Goal: Task Accomplishment & Management: Use online tool/utility

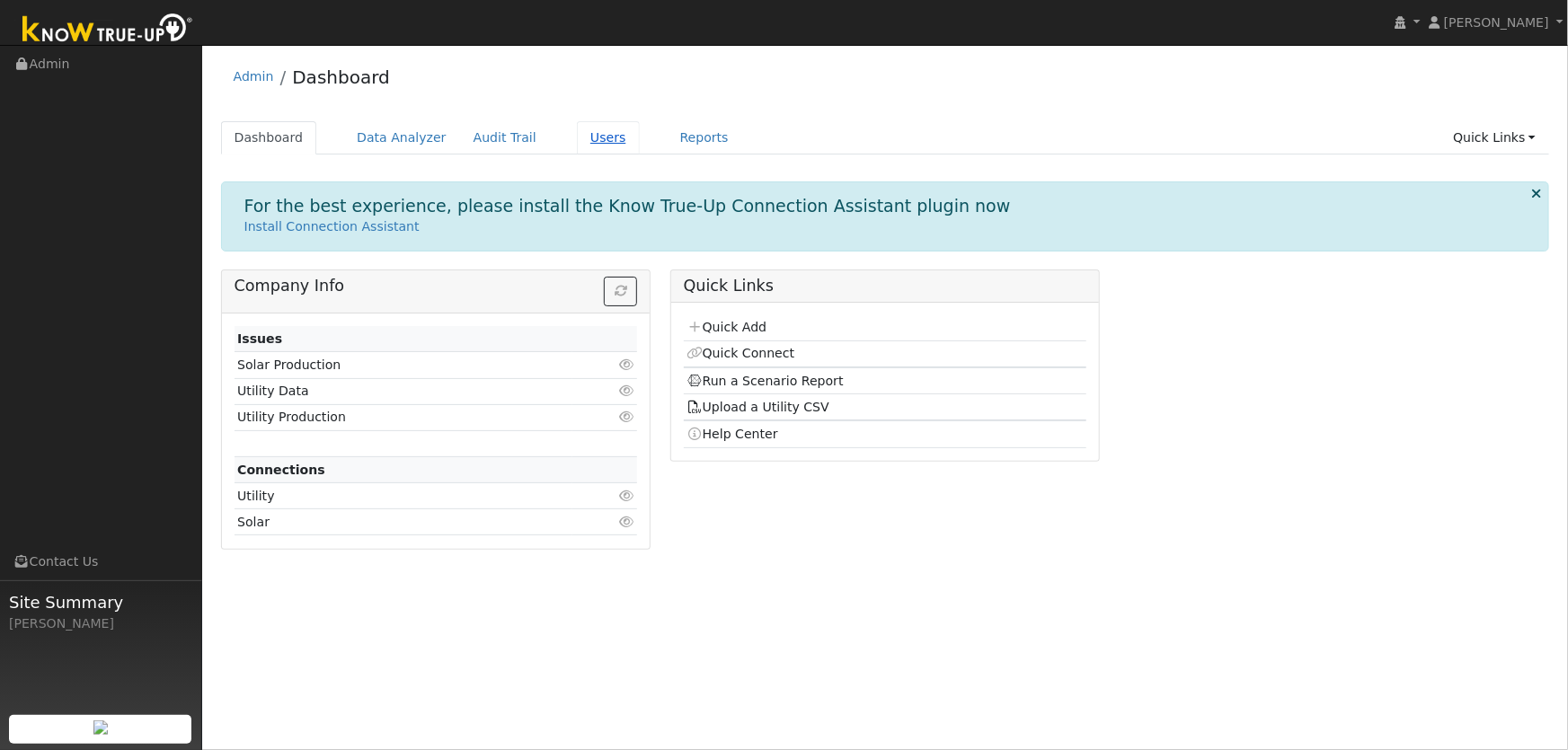
click at [577, 135] on link "Users" at bounding box center [608, 137] width 63 height 33
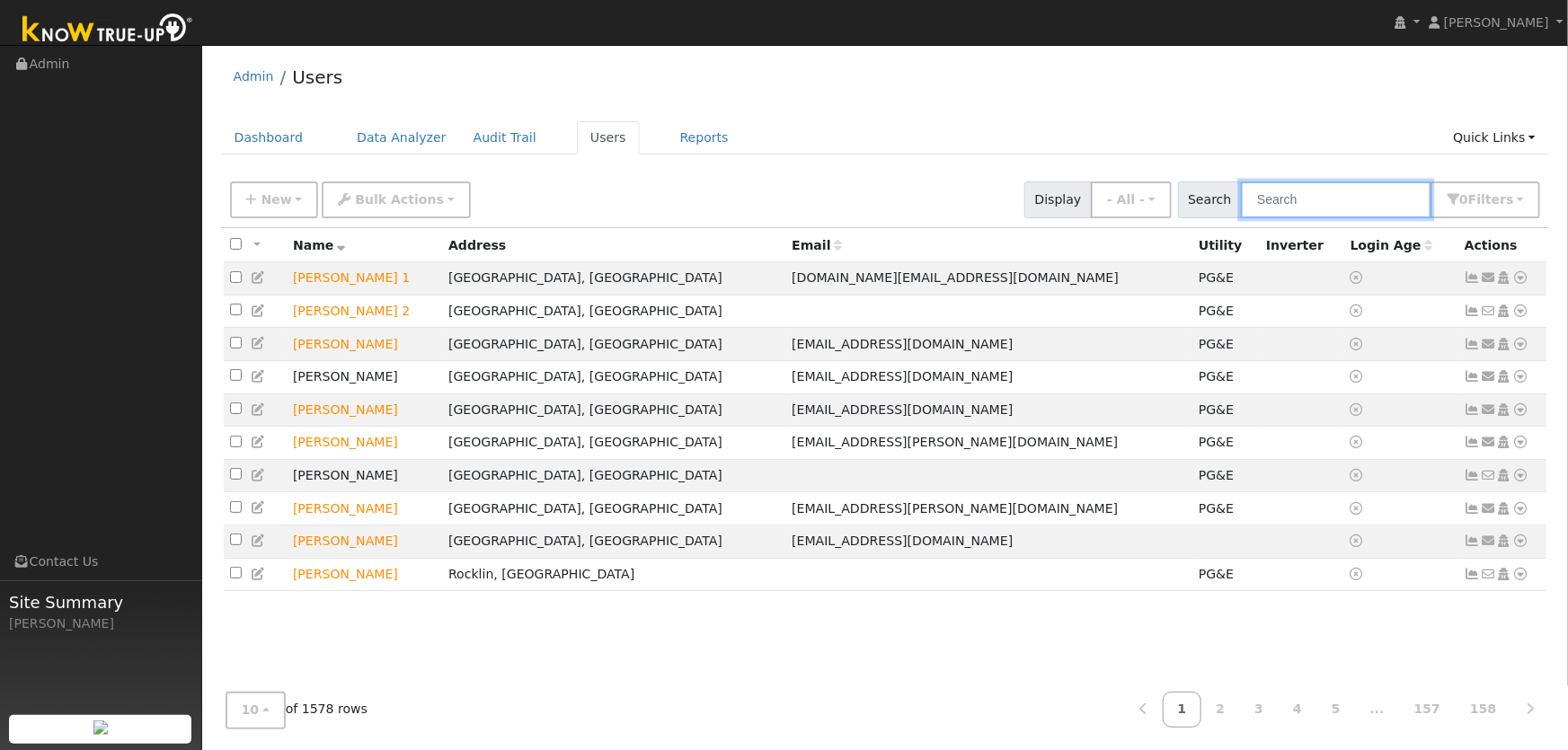
click at [1326, 193] on input "text" at bounding box center [1336, 199] width 191 height 37
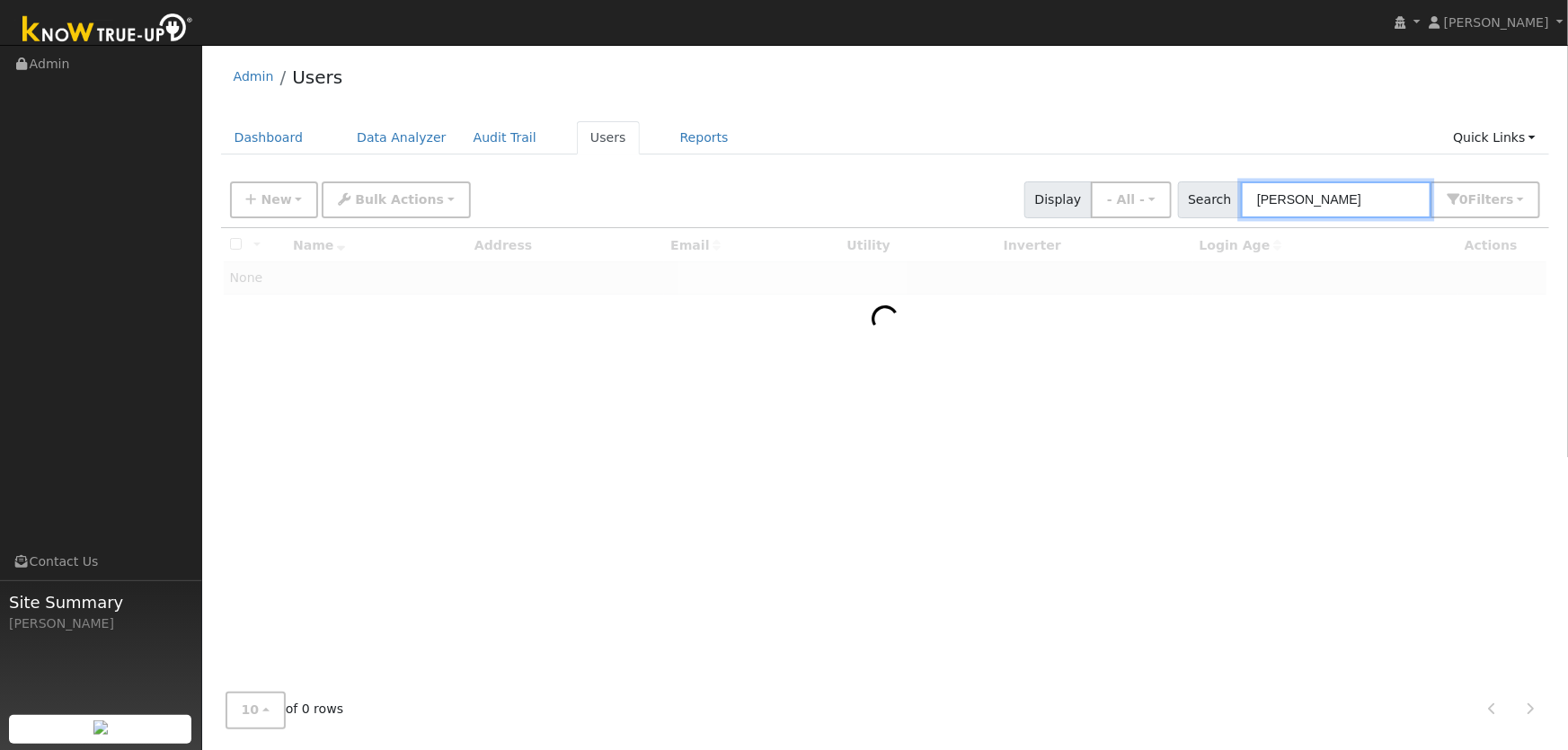
type input "mehdi azadi"
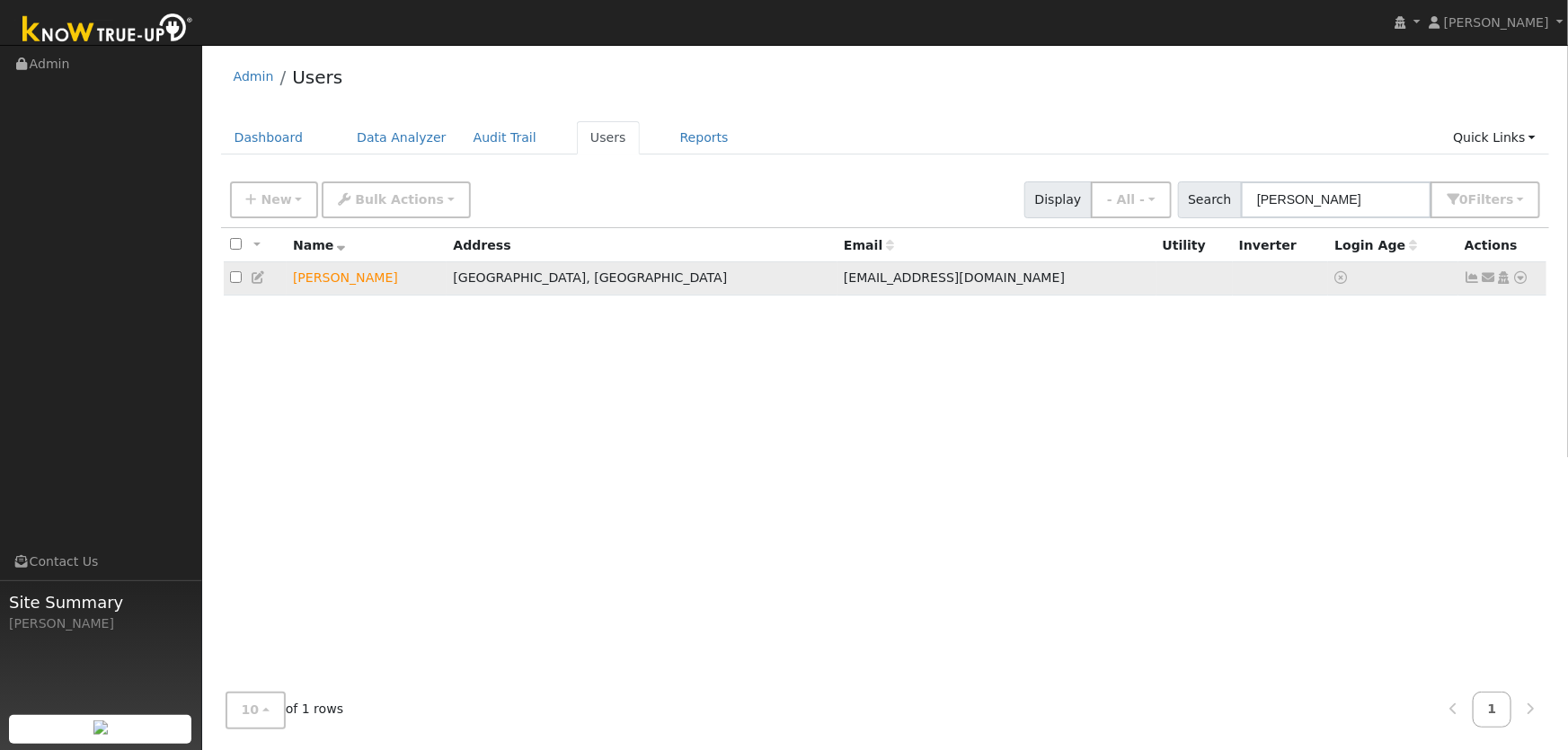
click at [1519, 276] on icon at bounding box center [1521, 277] width 16 height 12
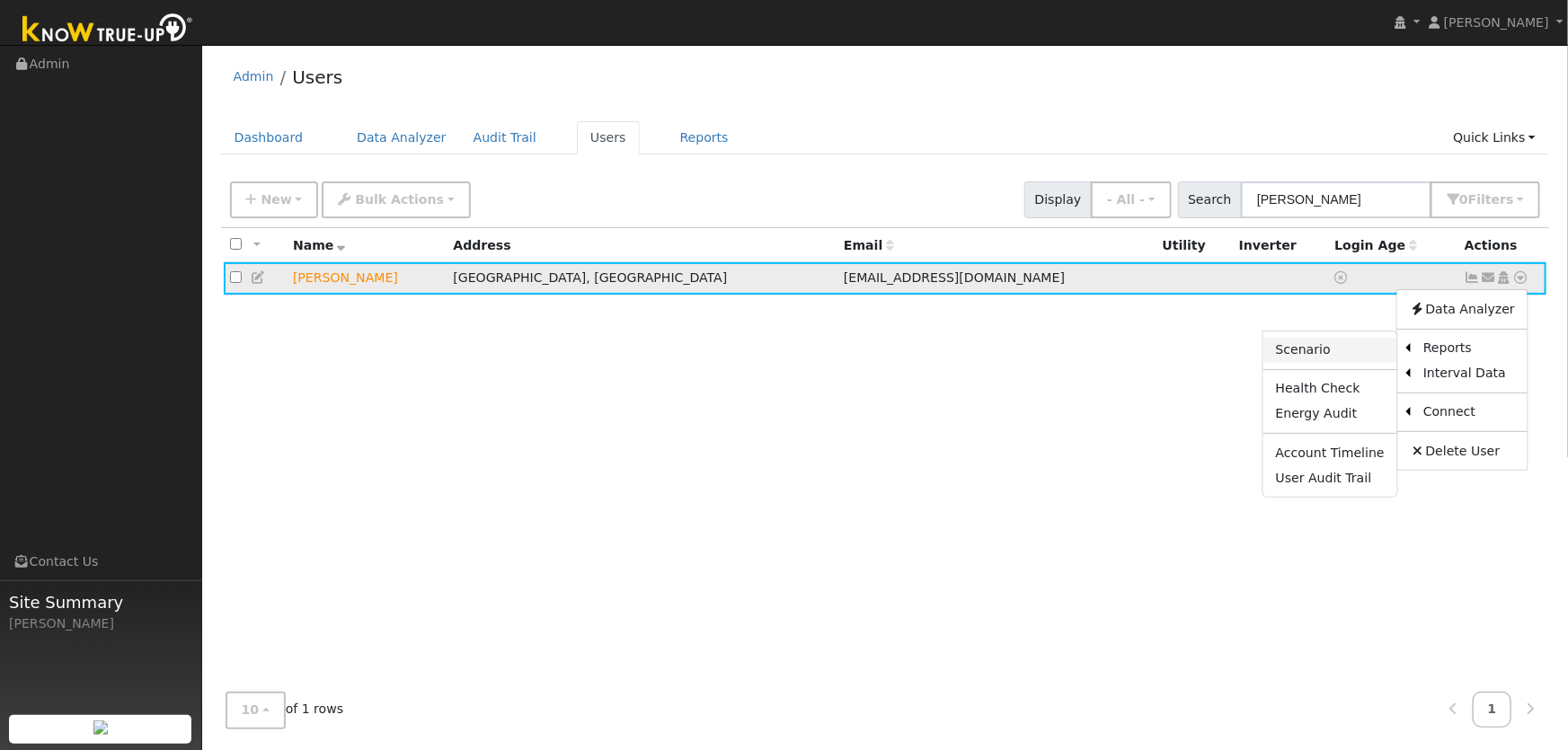
click at [1326, 358] on link "Scenario" at bounding box center [1330, 350] width 133 height 25
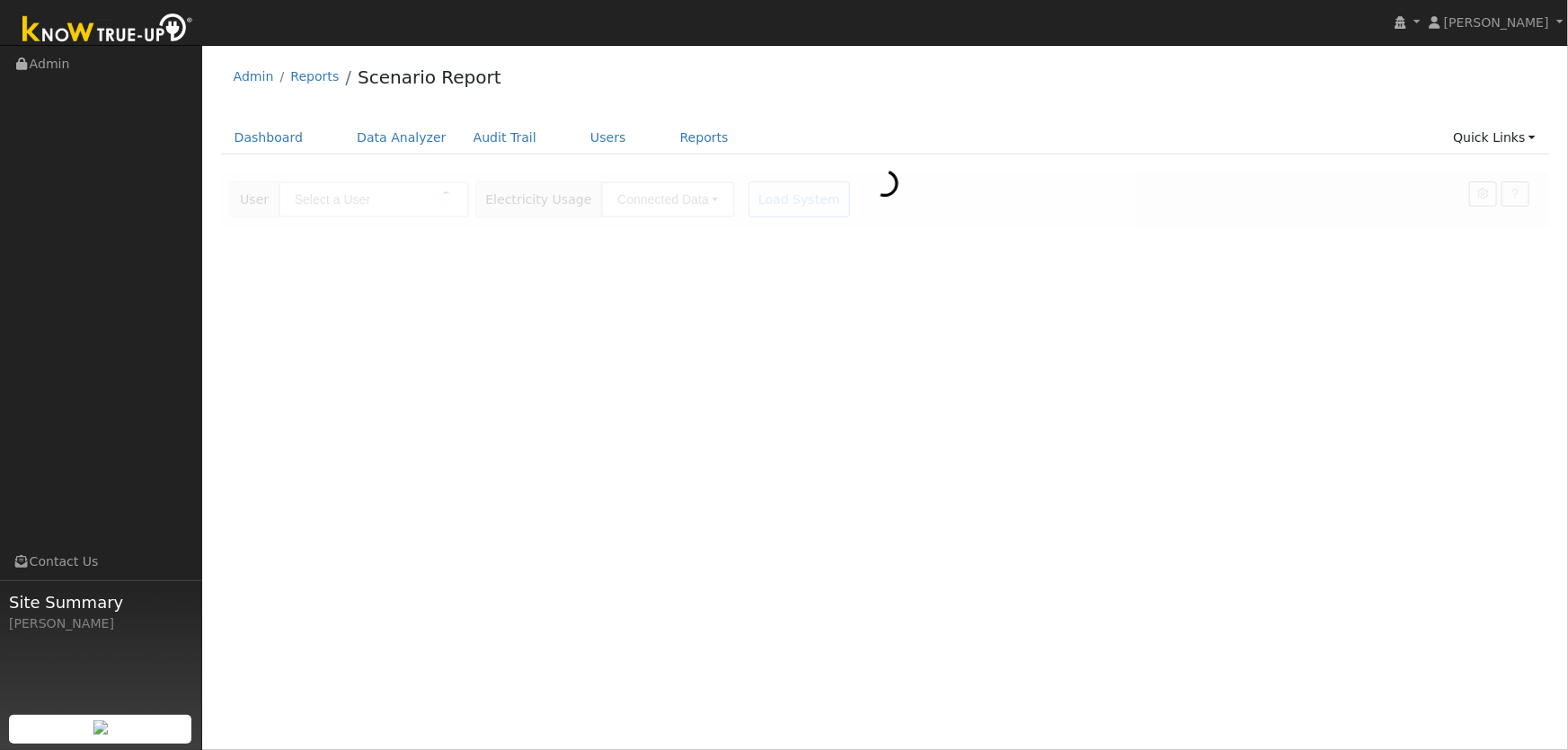
type input "[PERSON_NAME]"
type input "Pacific Gas & Electric"
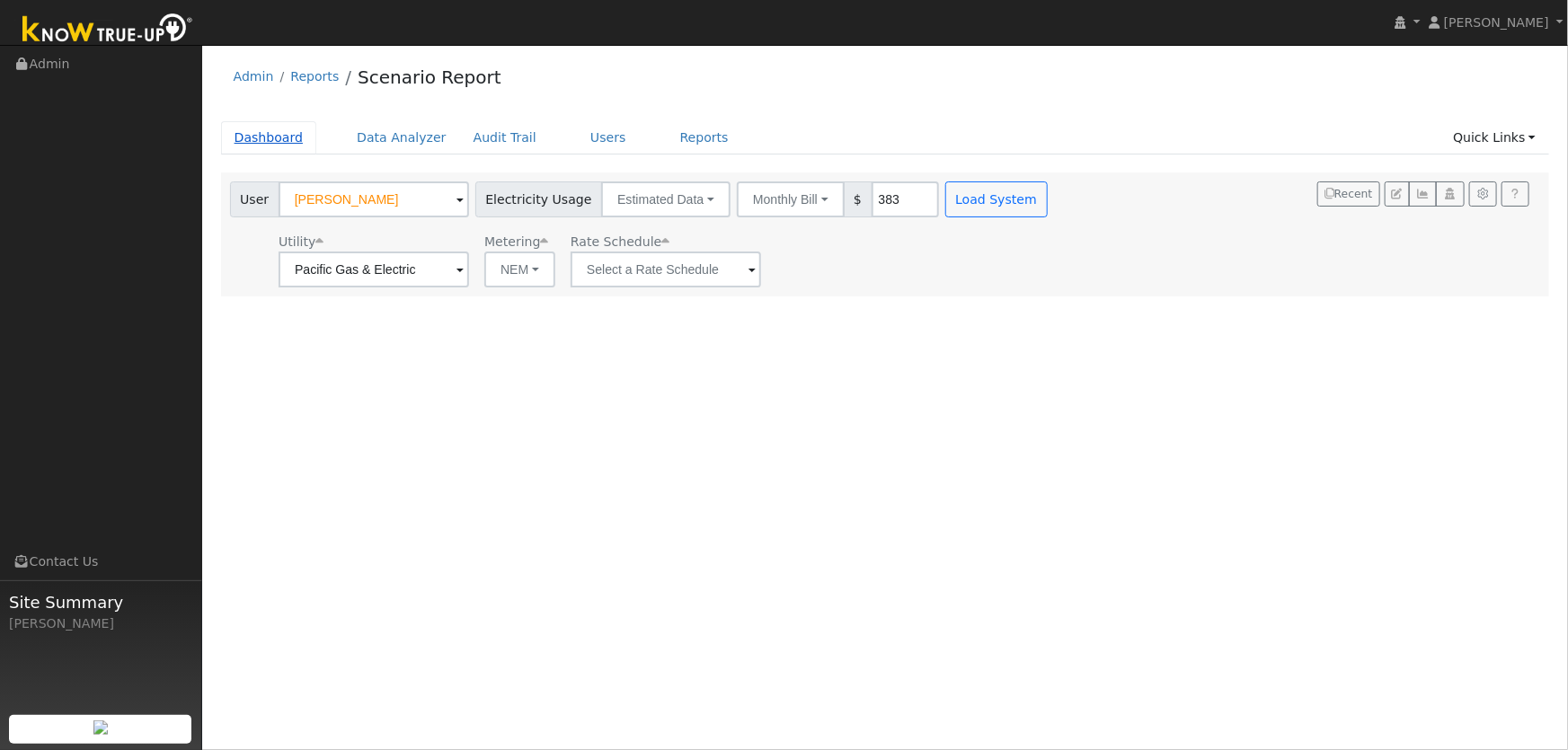
click at [279, 148] on link "Dashboard" at bounding box center [269, 137] width 96 height 33
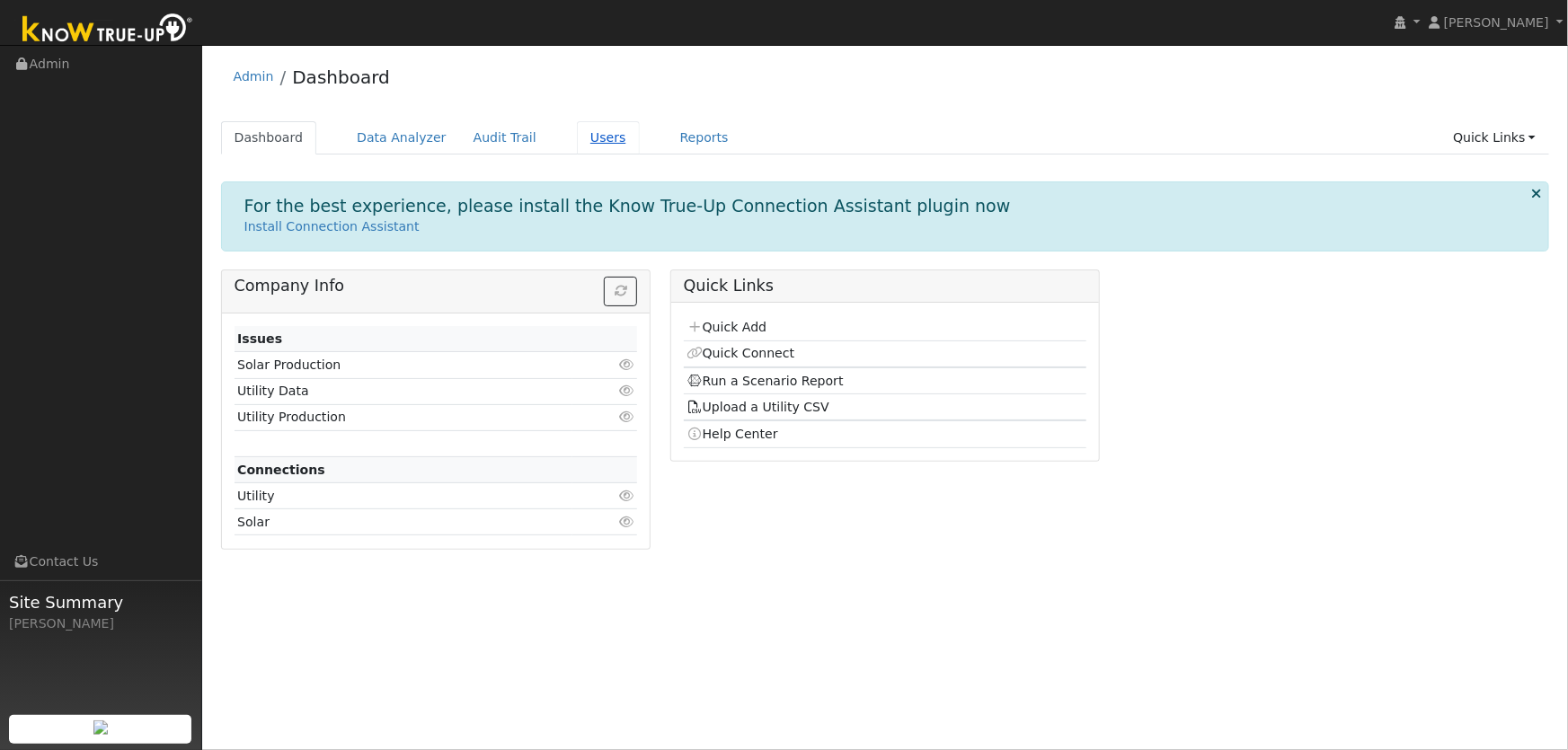
click at [601, 140] on link "Users" at bounding box center [608, 137] width 63 height 33
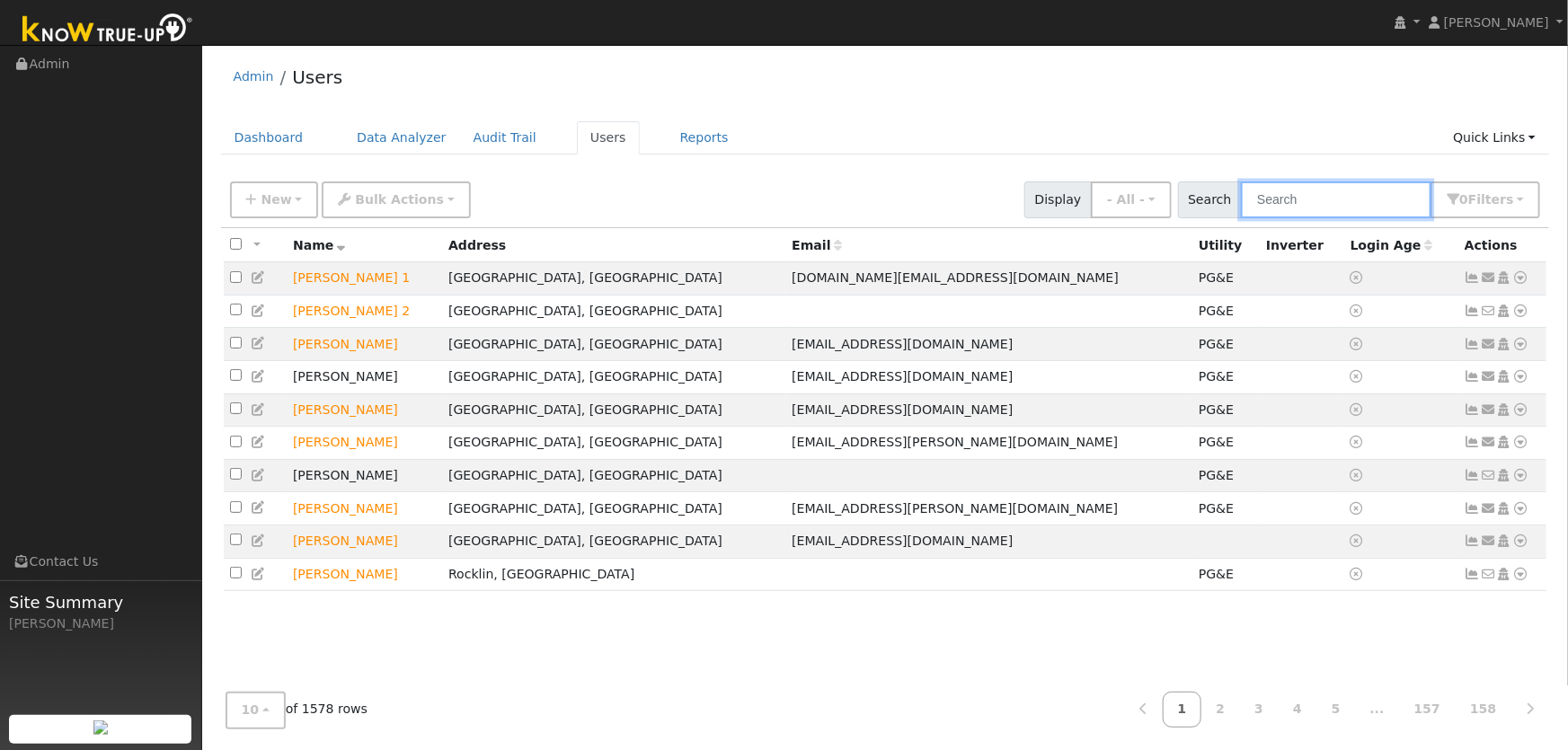
click at [1288, 197] on input "text" at bounding box center [1336, 199] width 191 height 37
type input "mehdi"
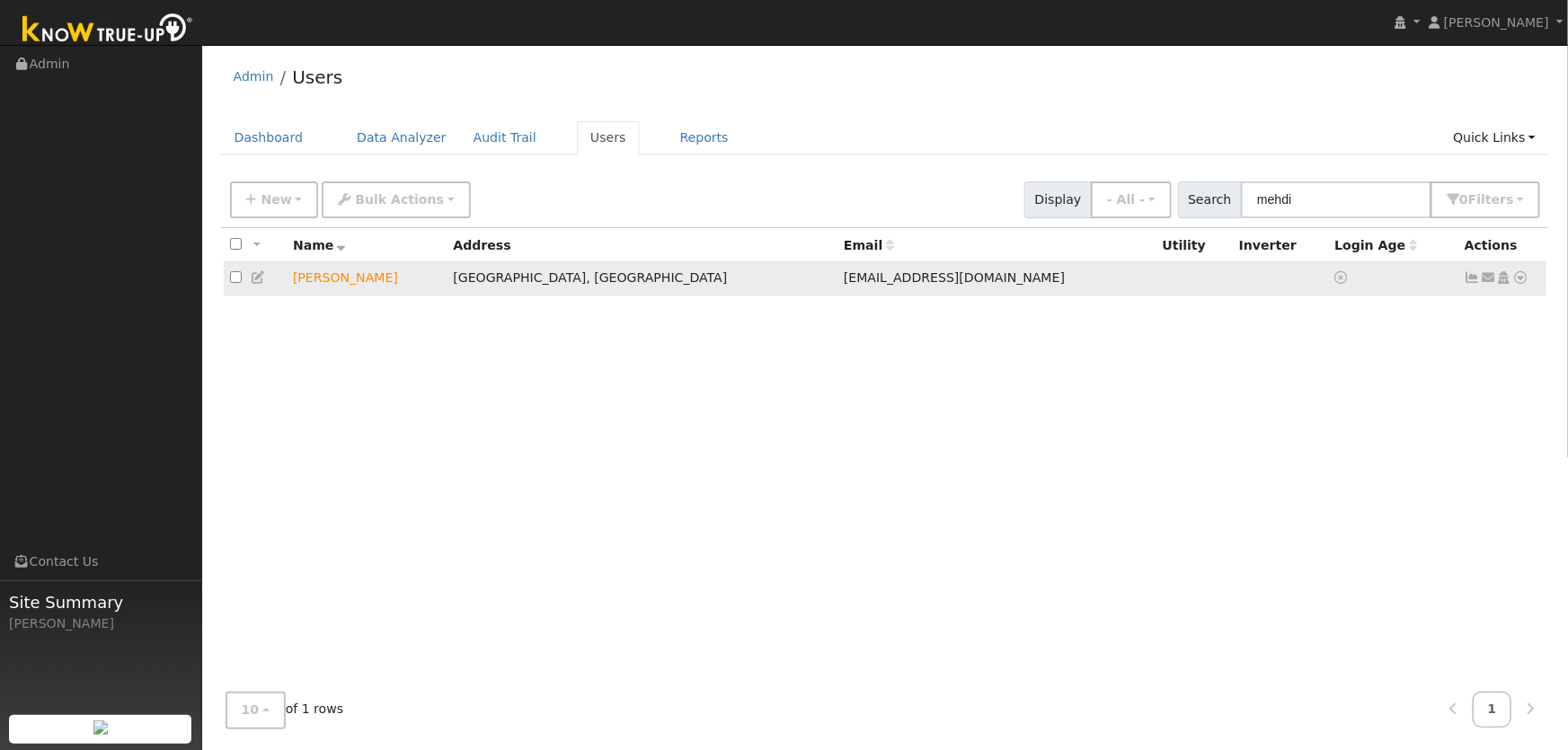
click at [1517, 280] on icon at bounding box center [1521, 277] width 16 height 12
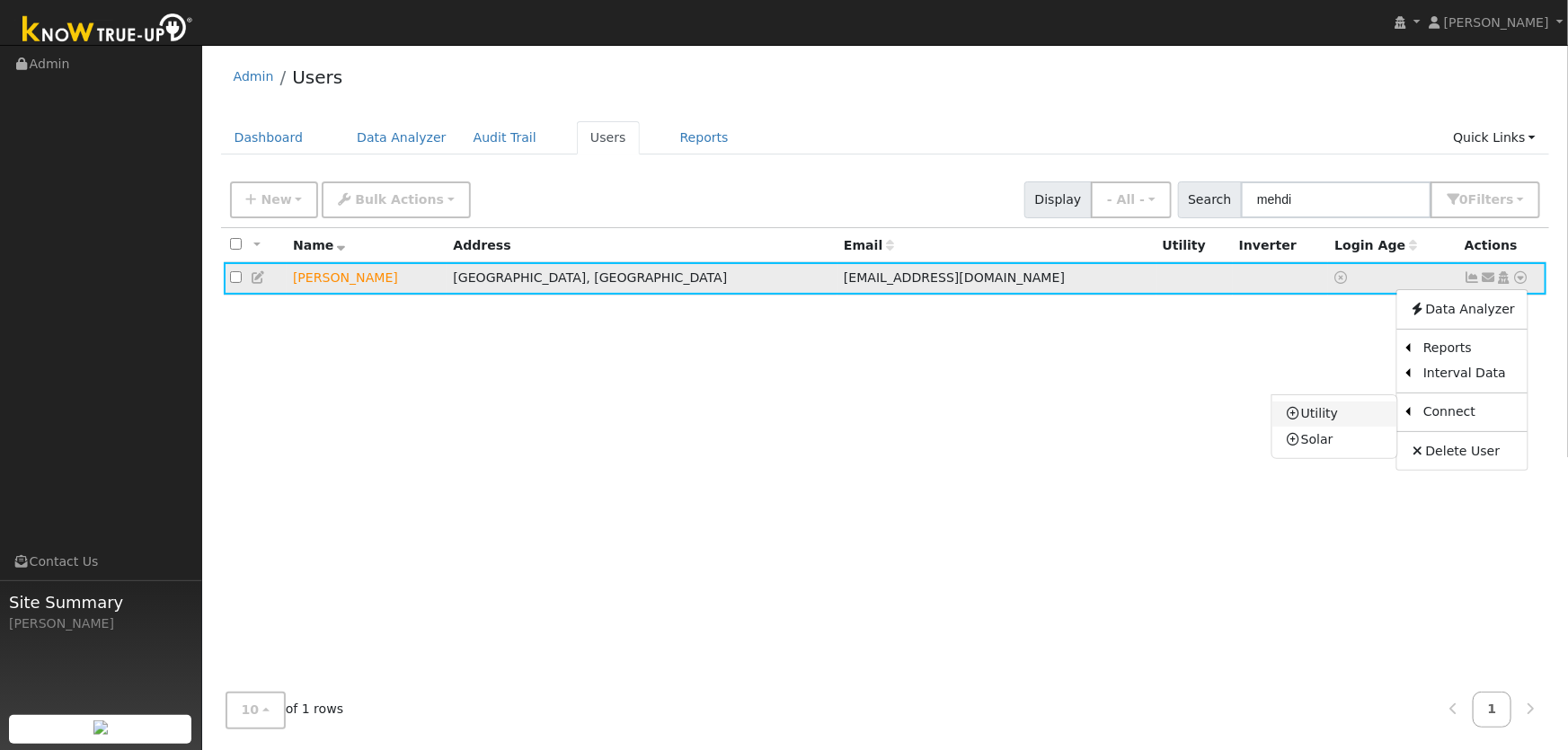
click at [1323, 421] on link "Utility" at bounding box center [1335, 414] width 125 height 25
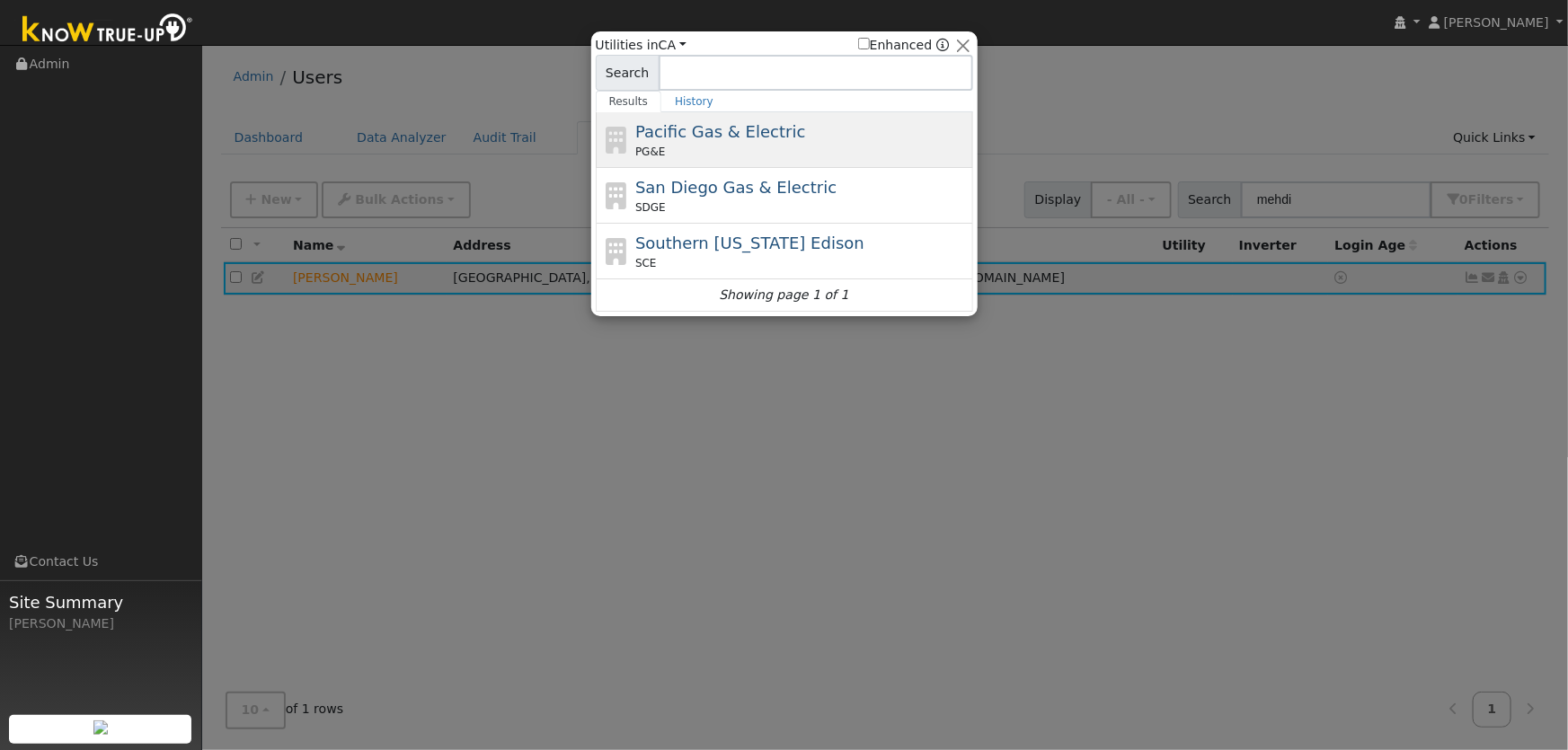
click at [676, 144] on div "PG&E" at bounding box center [802, 151] width 334 height 16
